Goal: Information Seeking & Learning: Learn about a topic

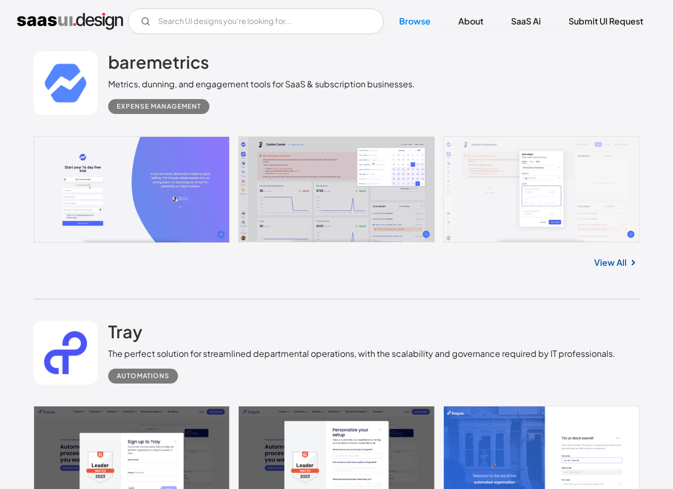
scroll to position [3892, 0]
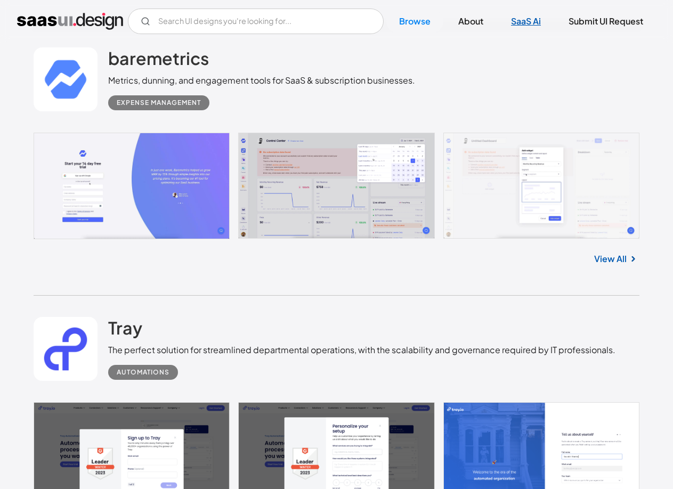
click at [530, 22] on link "SaaS Ai" at bounding box center [525, 21] width 55 height 23
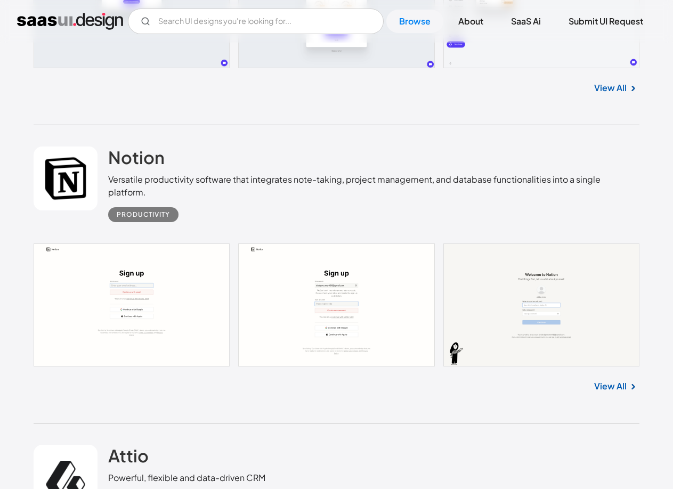
scroll to position [13807, 0]
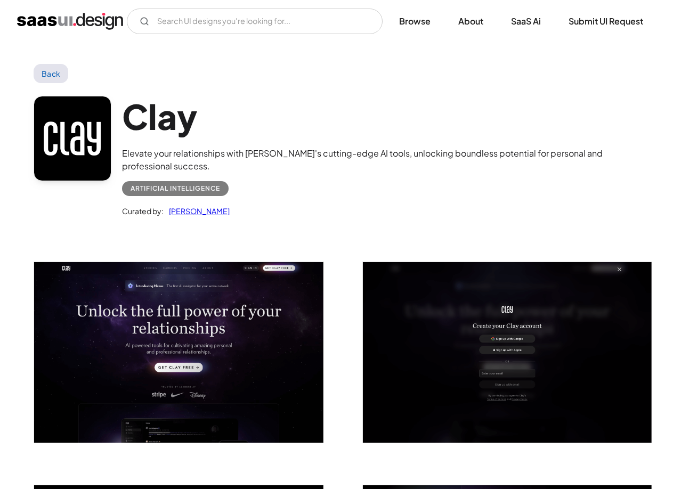
click at [173, 105] on h1 "Clay" at bounding box center [381, 116] width 518 height 41
click at [62, 120] on link at bounding box center [72, 138] width 77 height 85
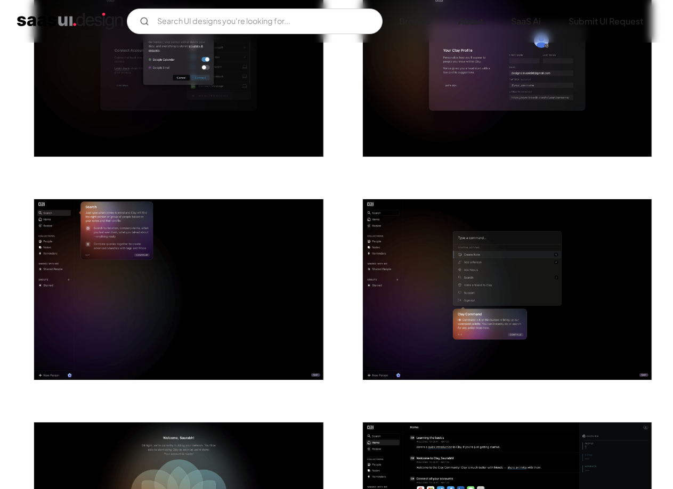
scroll to position [960, 0]
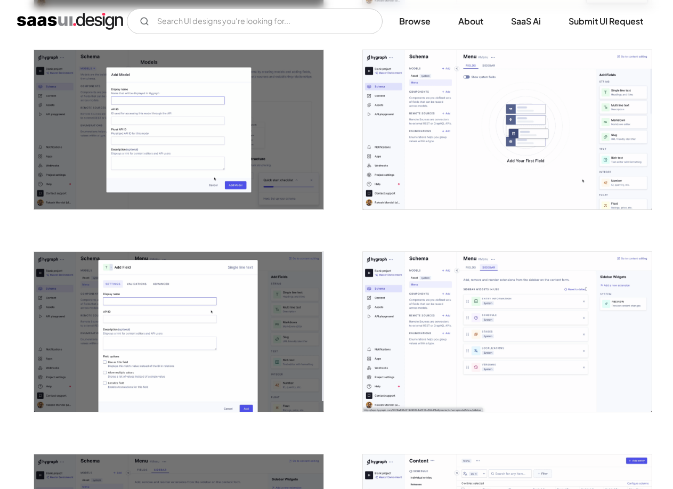
scroll to position [906, 0]
